Goal: Information Seeking & Learning: Learn about a topic

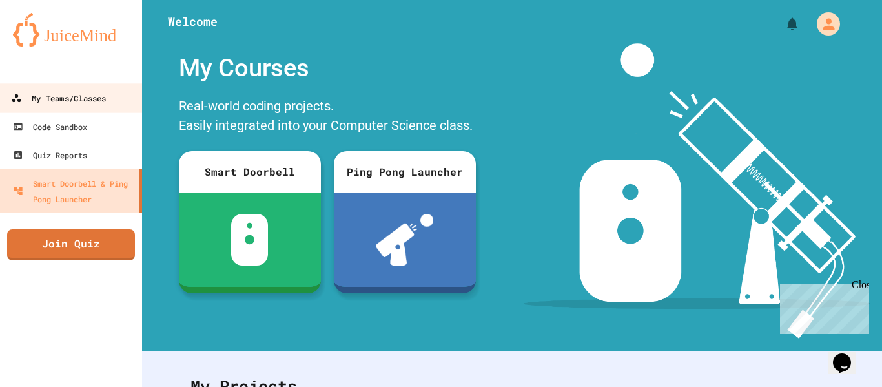
click at [51, 88] on link "My Teams/Classes" at bounding box center [71, 97] width 147 height 29
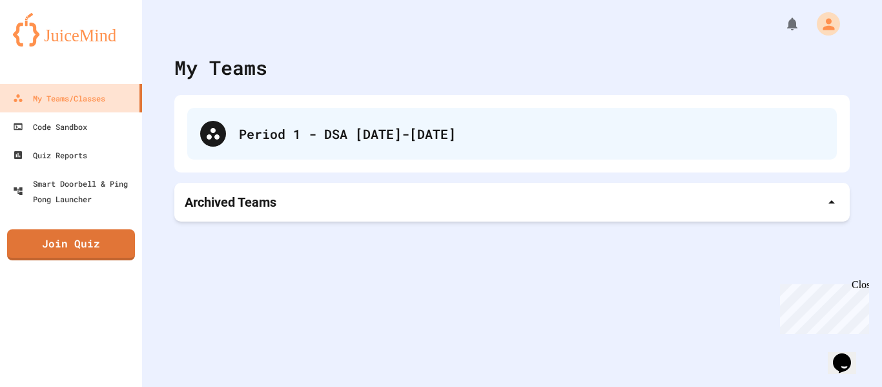
click at [300, 139] on div "Period 1 - DSA [DATE]-[DATE]" at bounding box center [531, 133] width 585 height 19
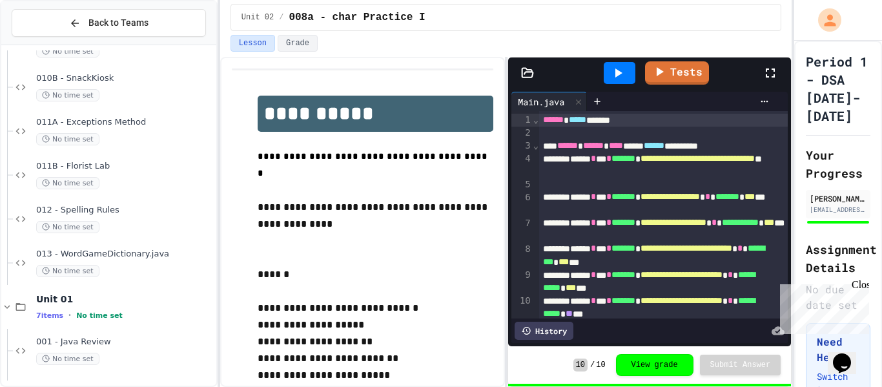
scroll to position [268, 0]
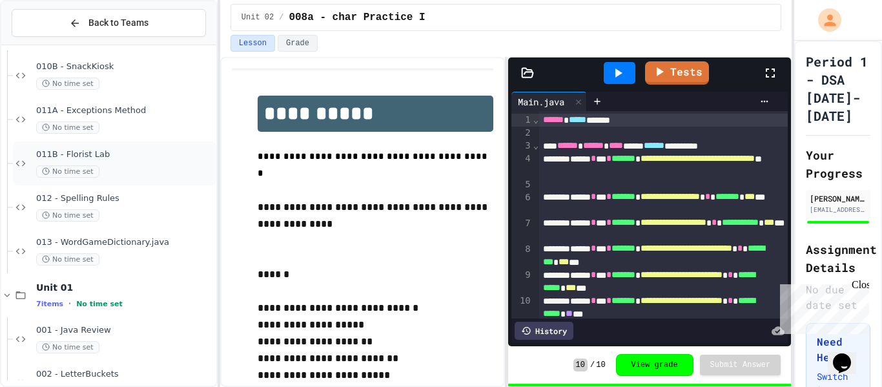
click at [140, 168] on div "No time set" at bounding box center [125, 171] width 178 height 12
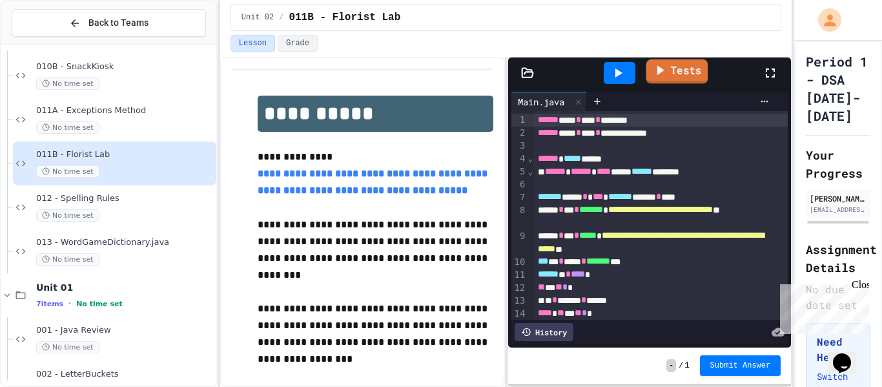
click at [655, 66] on icon at bounding box center [659, 70] width 15 height 16
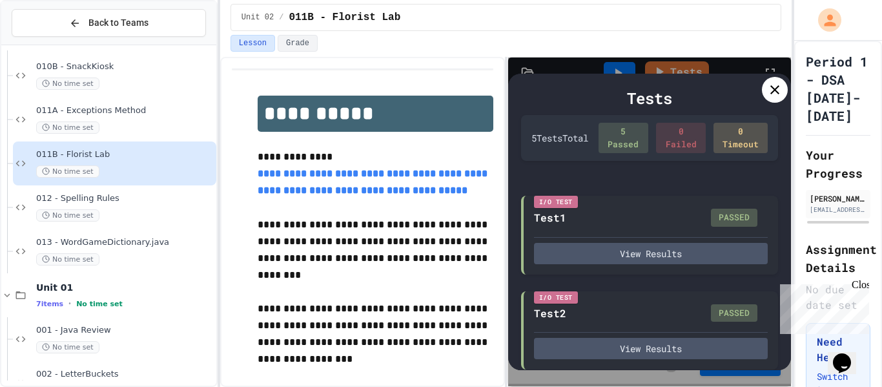
click at [765, 86] on div at bounding box center [775, 90] width 26 height 26
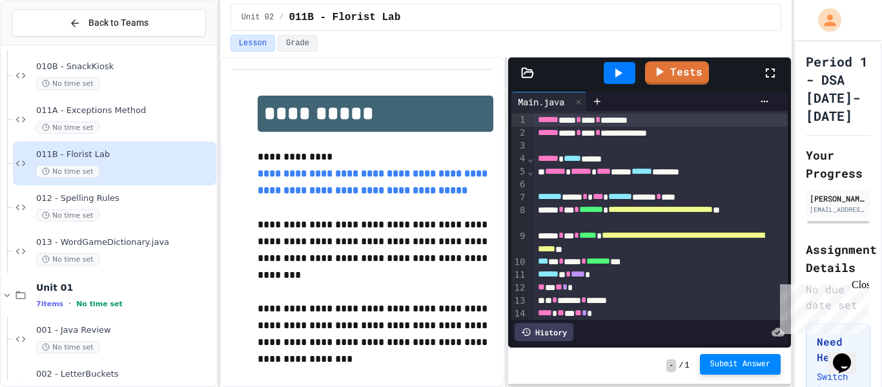
click at [728, 363] on span "Submit Answer" at bounding box center [740, 364] width 61 height 10
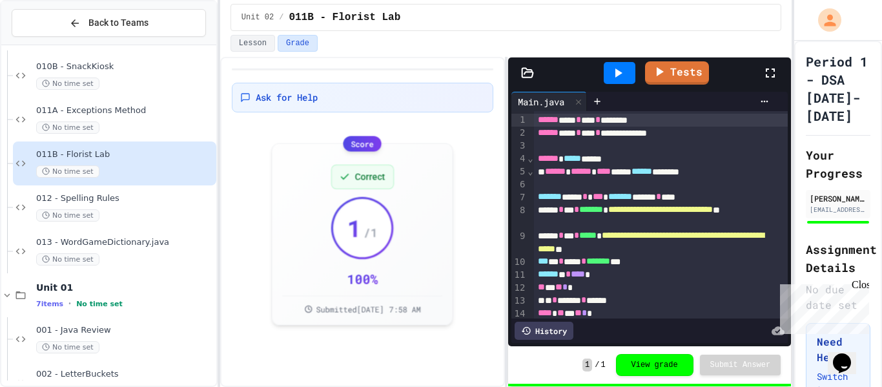
click at [859, 281] on div "Close" at bounding box center [860, 287] width 16 height 16
click at [158, 208] on div "012 - Spelling Rules No time set" at bounding box center [125, 207] width 178 height 28
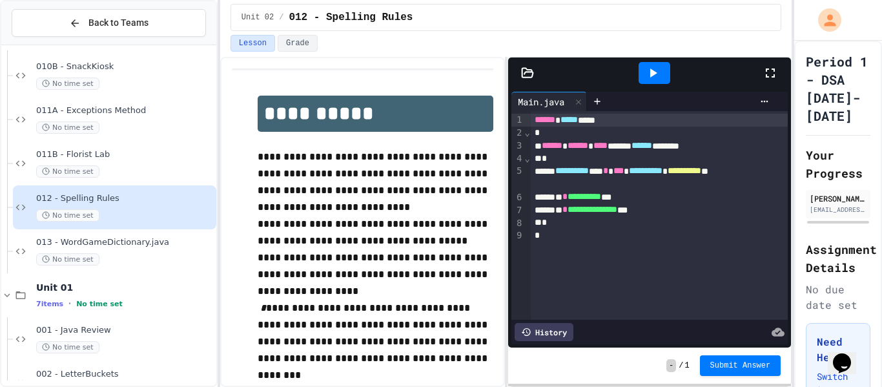
click at [531, 71] on icon at bounding box center [527, 72] width 11 height 9
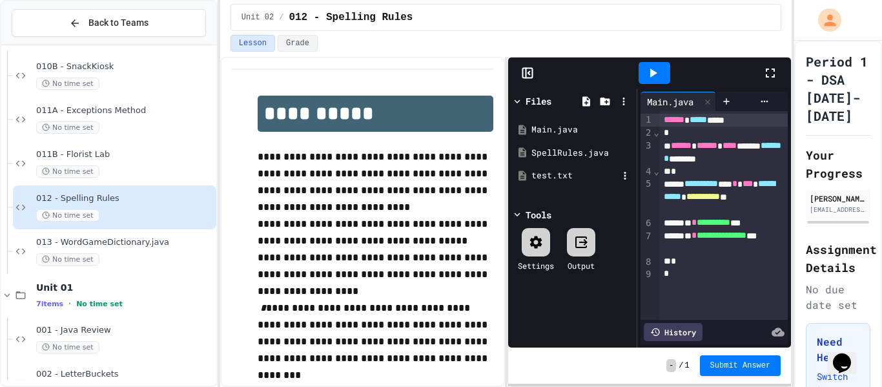
click at [549, 182] on div "test.txt" at bounding box center [572, 175] width 122 height 23
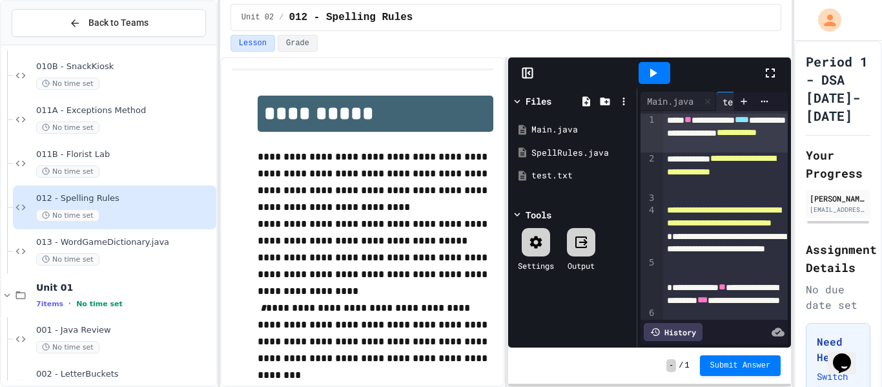
click at [526, 73] on icon at bounding box center [526, 73] width 0 height 10
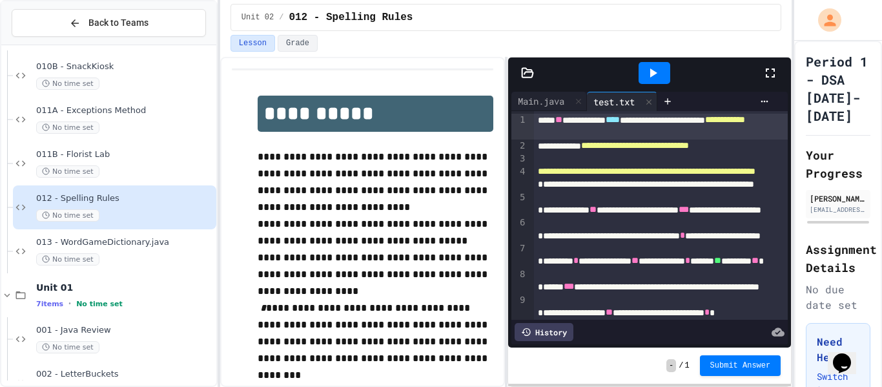
click at [528, 71] on icon at bounding box center [527, 72] width 11 height 9
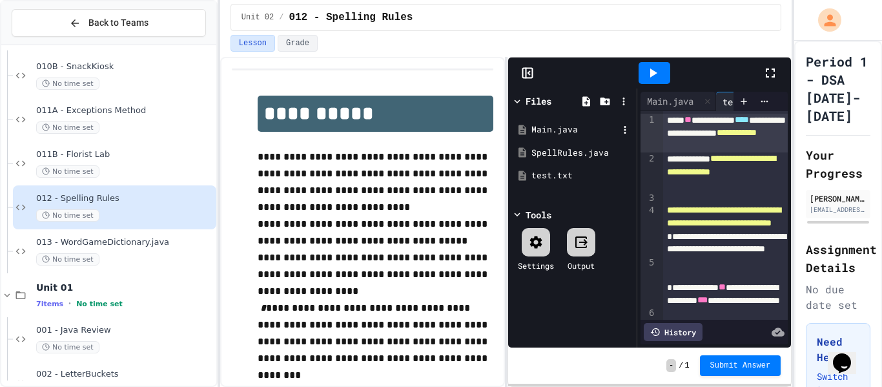
click at [546, 130] on div "Main.java" at bounding box center [574, 129] width 87 height 13
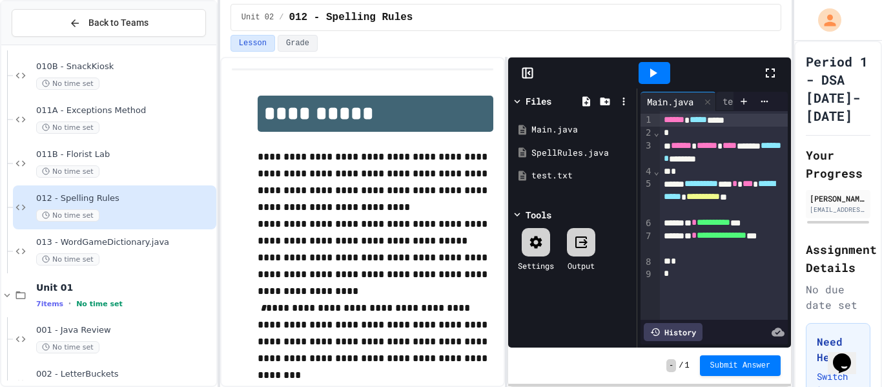
click at [527, 76] on icon at bounding box center [527, 73] width 13 height 13
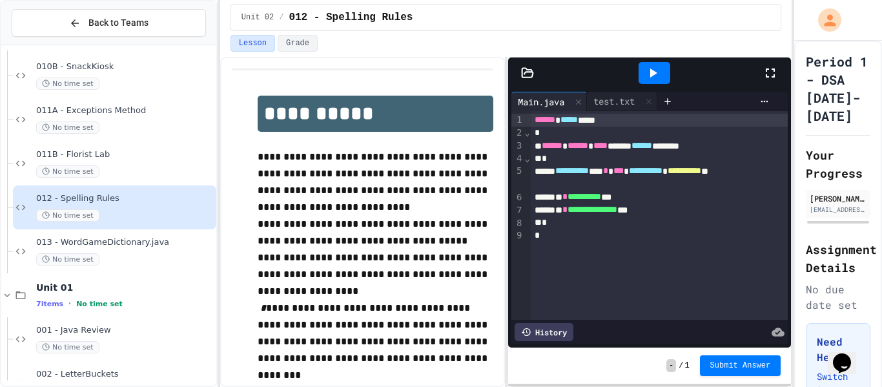
click at [387, 255] on p "**********" at bounding box center [376, 274] width 236 height 50
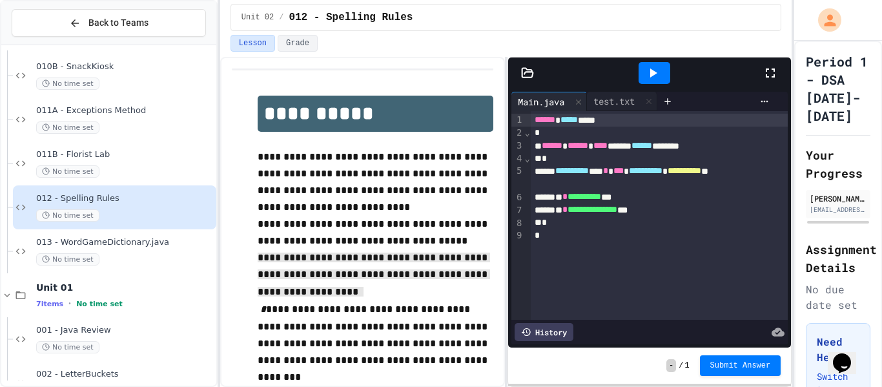
click at [387, 255] on span "**********" at bounding box center [374, 275] width 232 height 44
click at [515, 71] on div at bounding box center [527, 73] width 39 height 13
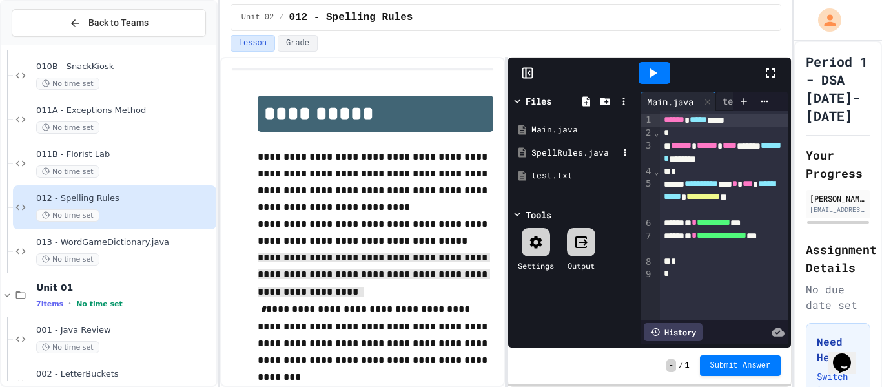
click at [542, 154] on div "SpellRules.java" at bounding box center [574, 153] width 87 height 13
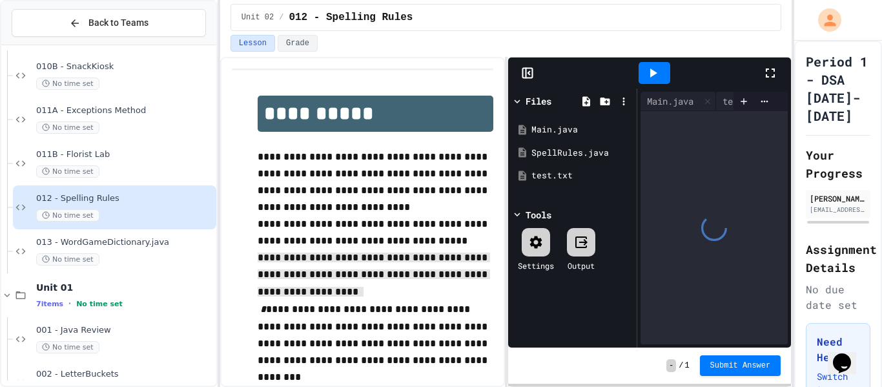
click at [524, 69] on icon at bounding box center [527, 73] width 13 height 13
